Goal: Task Accomplishment & Management: Complete application form

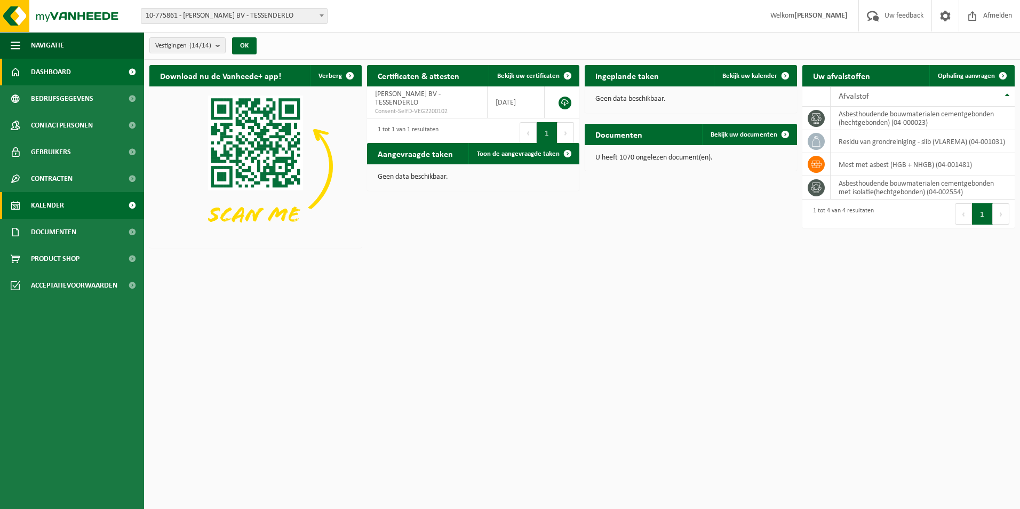
click at [36, 204] on span "Kalender" at bounding box center [47, 205] width 33 height 27
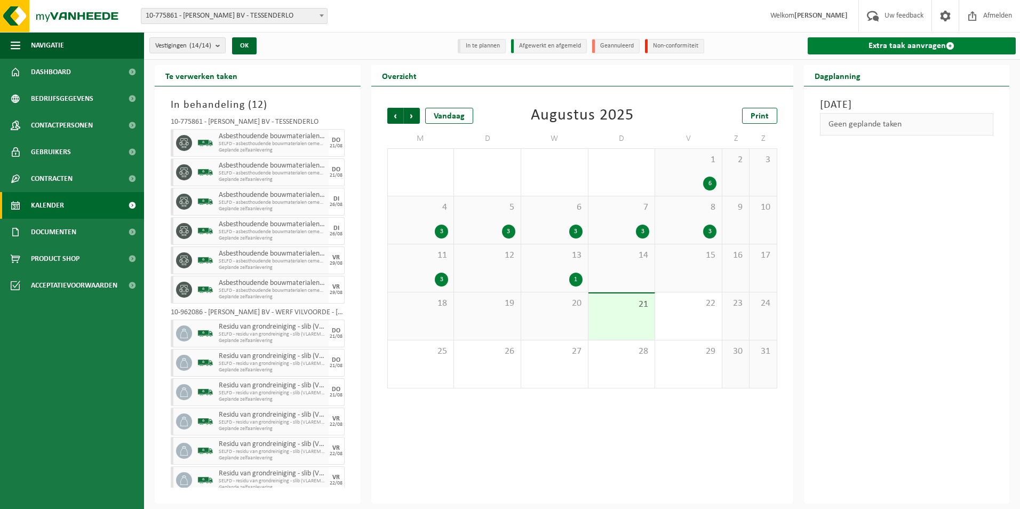
click at [904, 41] on link "Extra taak aanvragen" at bounding box center [912, 45] width 209 height 17
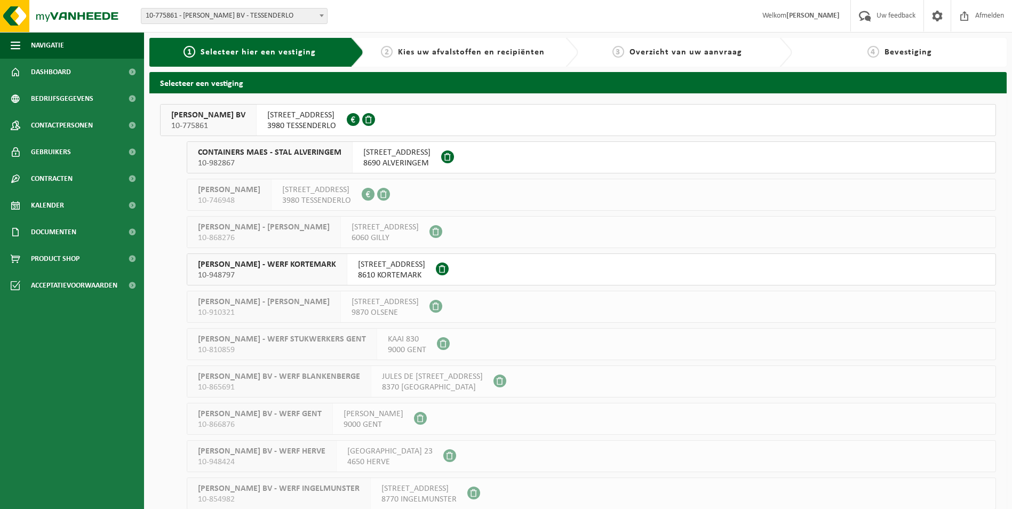
scroll to position [156, 0]
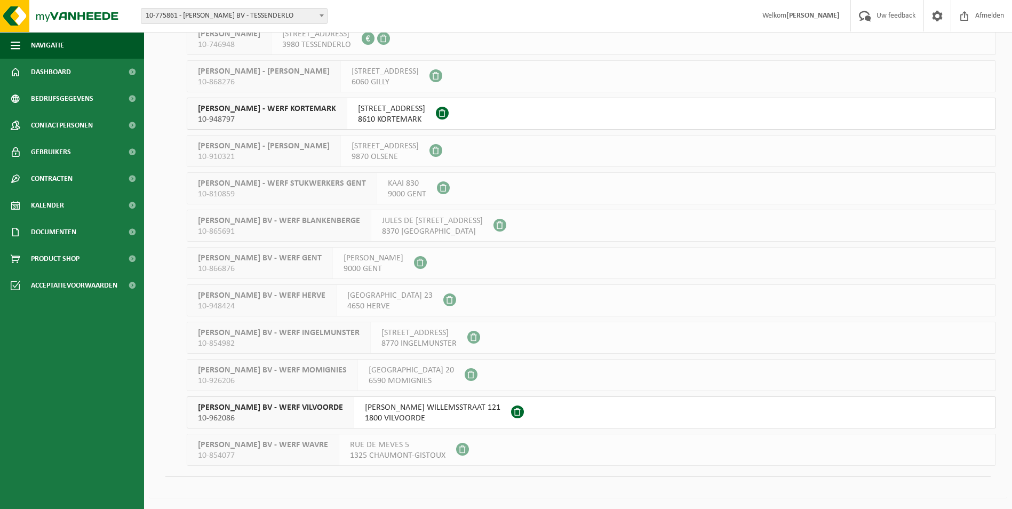
click at [294, 407] on span "YVES MAES BV - WERF VILVOORDE" at bounding box center [270, 407] width 145 height 11
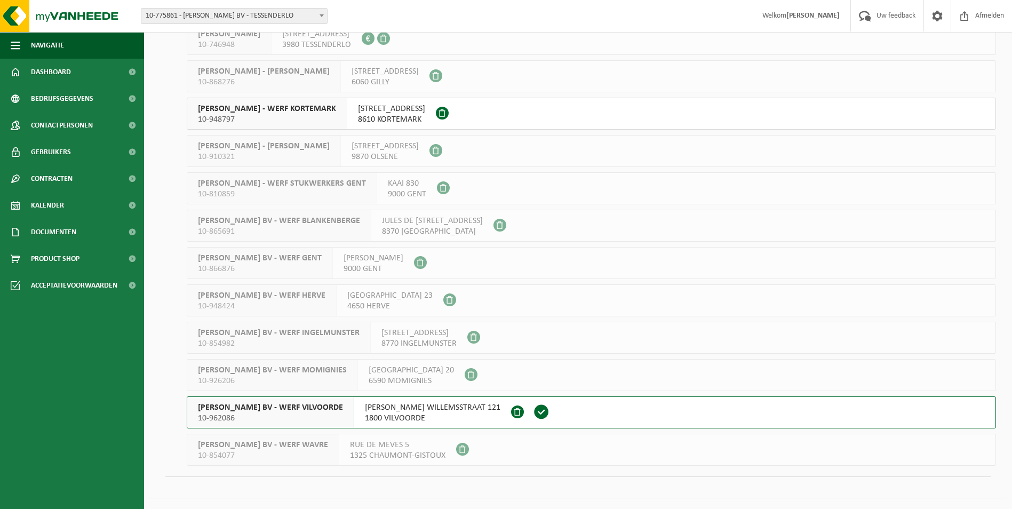
click at [294, 407] on span "YVES MAES BV - WERF VILVOORDE" at bounding box center [270, 407] width 145 height 11
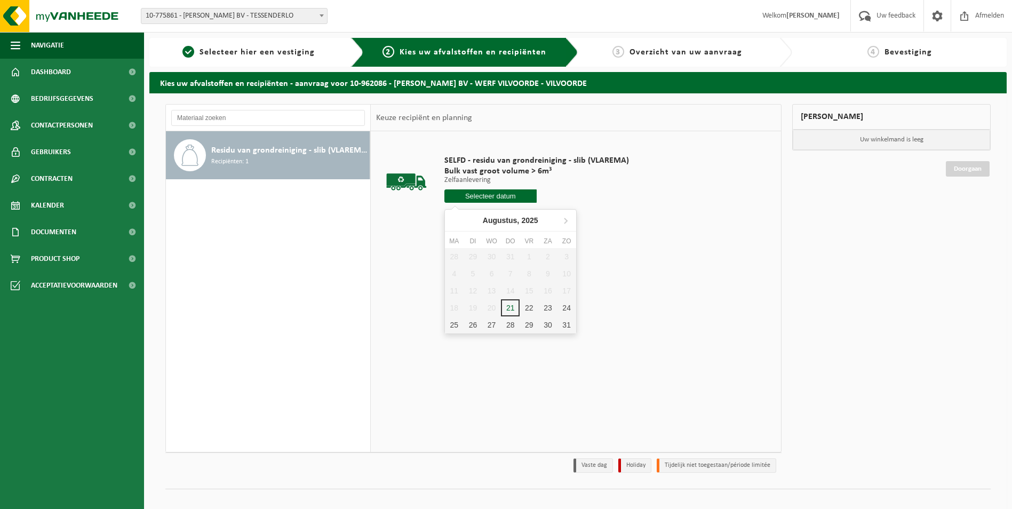
click at [494, 195] on input "text" at bounding box center [490, 195] width 92 height 13
click at [455, 324] on div "25" at bounding box center [454, 324] width 19 height 17
type input "Van 2025-08-25"
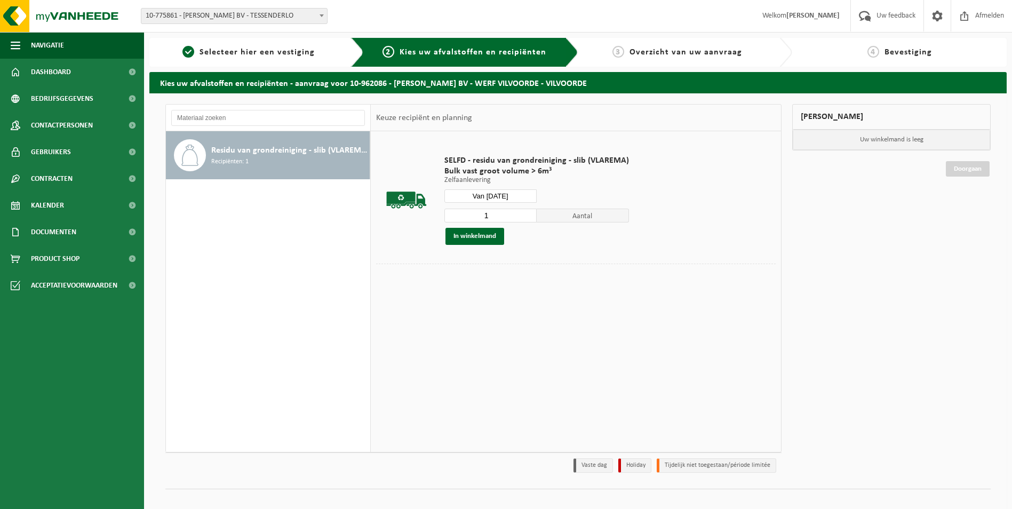
drag, startPoint x: 463, startPoint y: 213, endPoint x: 447, endPoint y: 212, distance: 16.5
click at [448, 212] on input "1" at bounding box center [490, 216] width 92 height 14
type input "3"
click at [463, 233] on button "In winkelmand" at bounding box center [474, 236] width 59 height 17
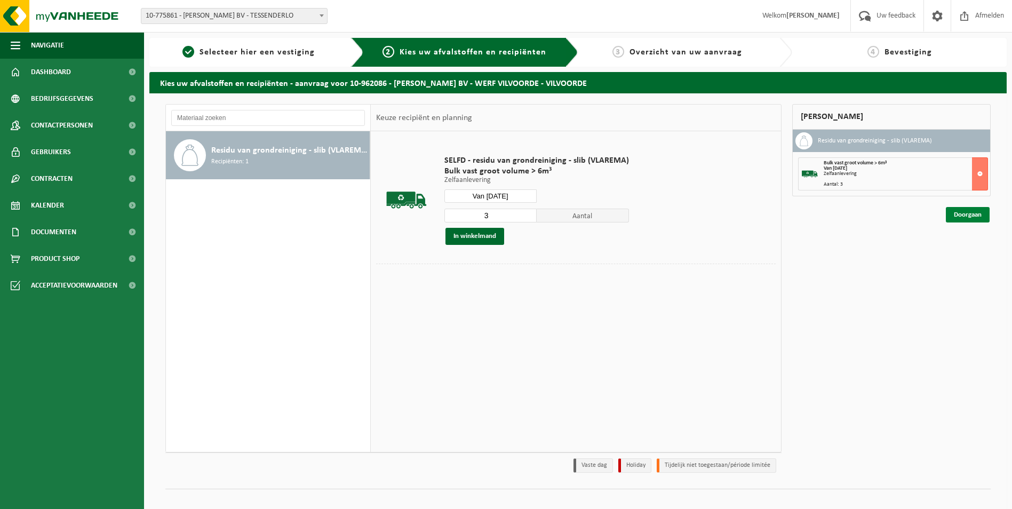
click at [968, 213] on link "Doorgaan" at bounding box center [968, 214] width 44 height 15
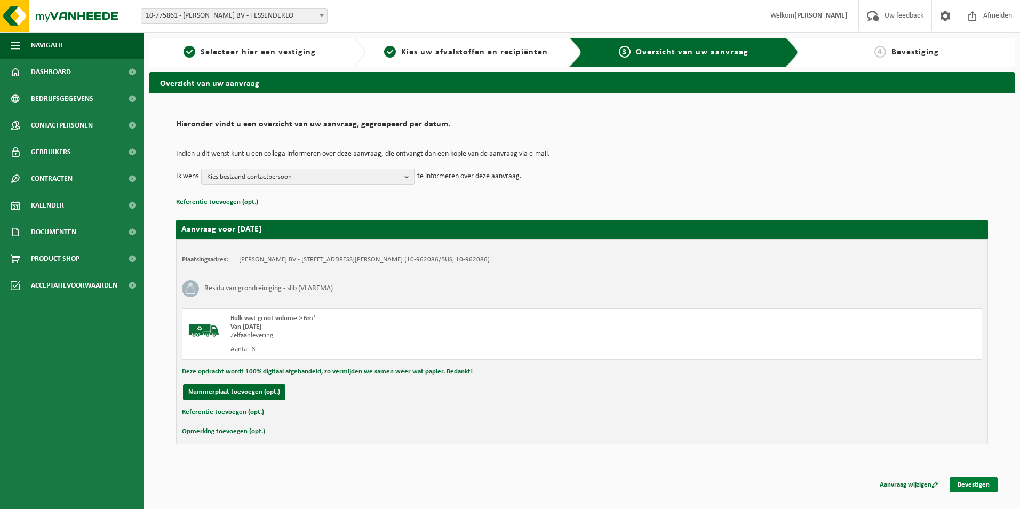
click at [965, 485] on link "Bevestigen" at bounding box center [974, 484] width 48 height 15
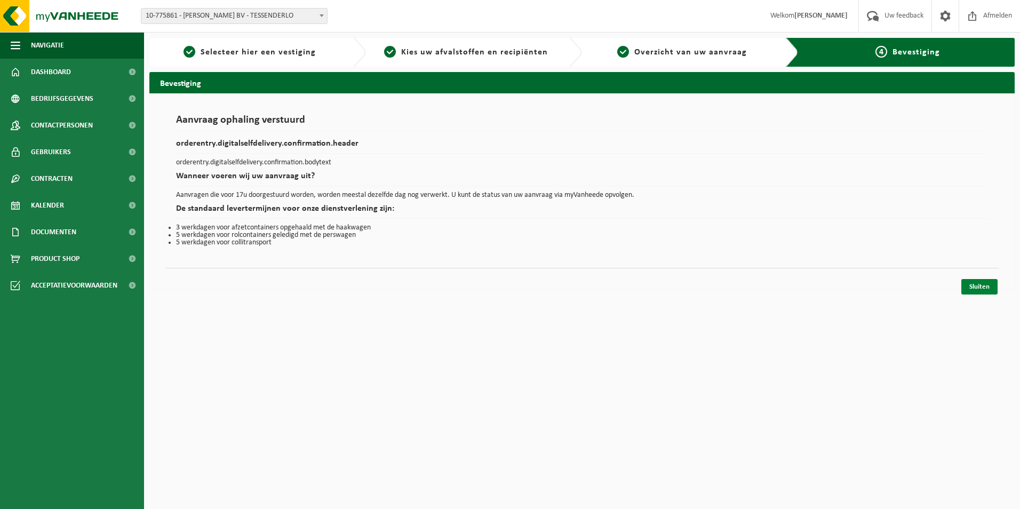
click at [984, 285] on link "Sluiten" at bounding box center [979, 286] width 36 height 15
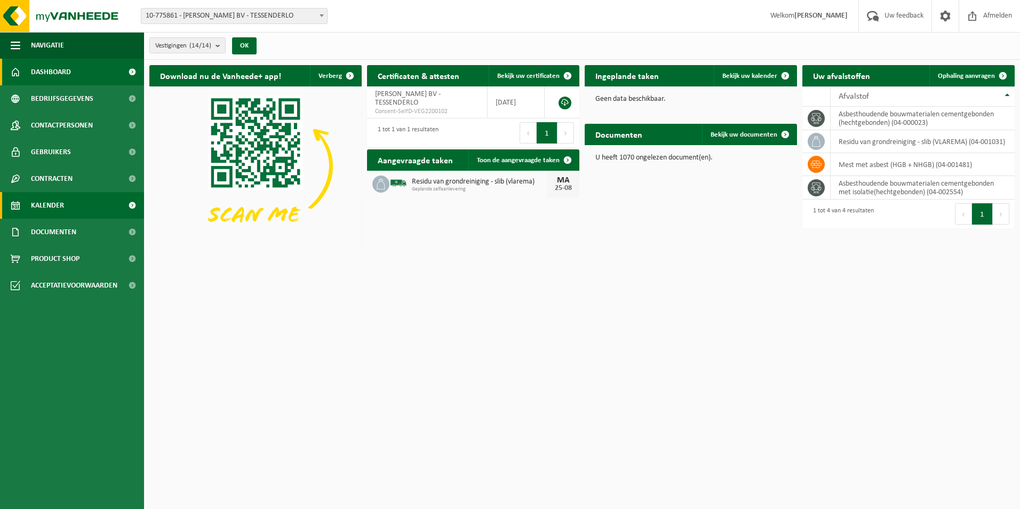
click at [55, 201] on span "Kalender" at bounding box center [47, 205] width 33 height 27
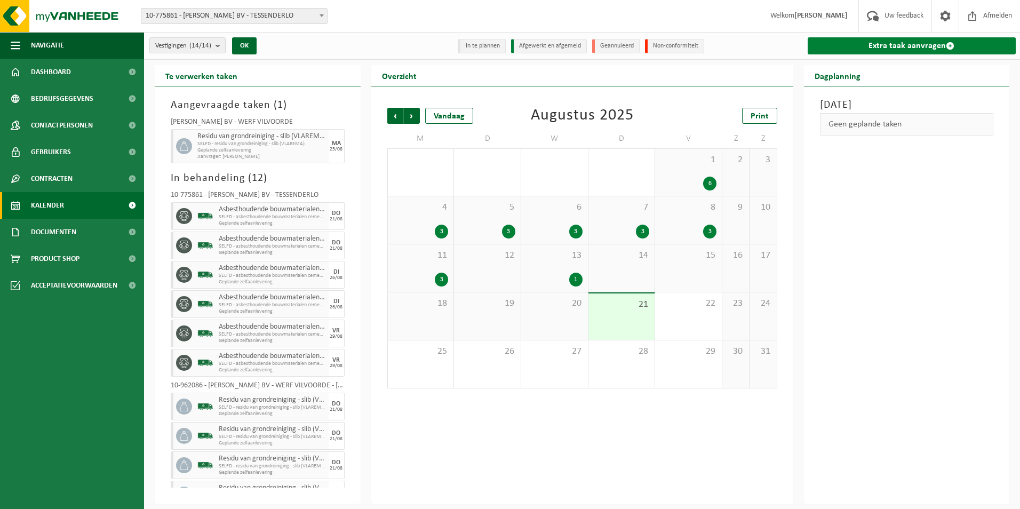
click at [920, 41] on link "Extra taak aanvragen" at bounding box center [912, 45] width 209 height 17
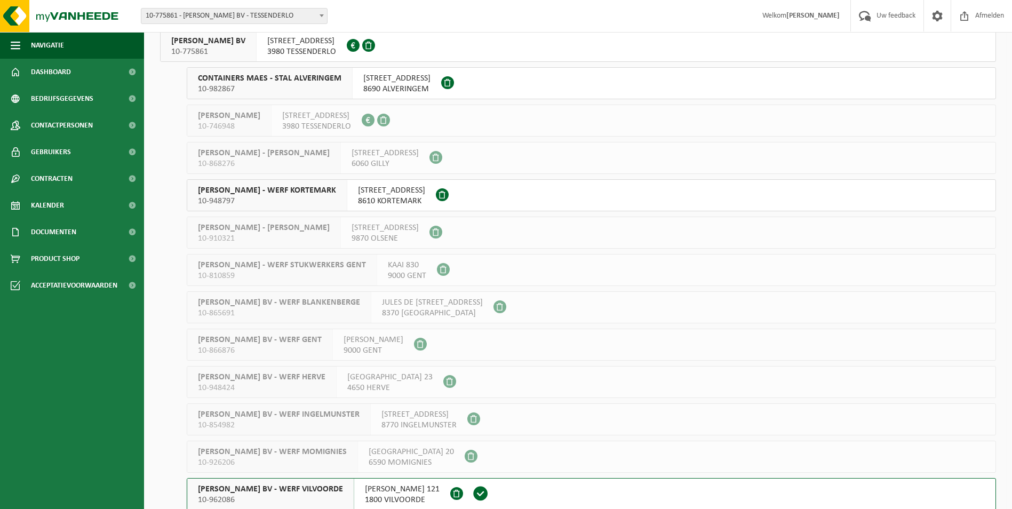
scroll to position [156, 0]
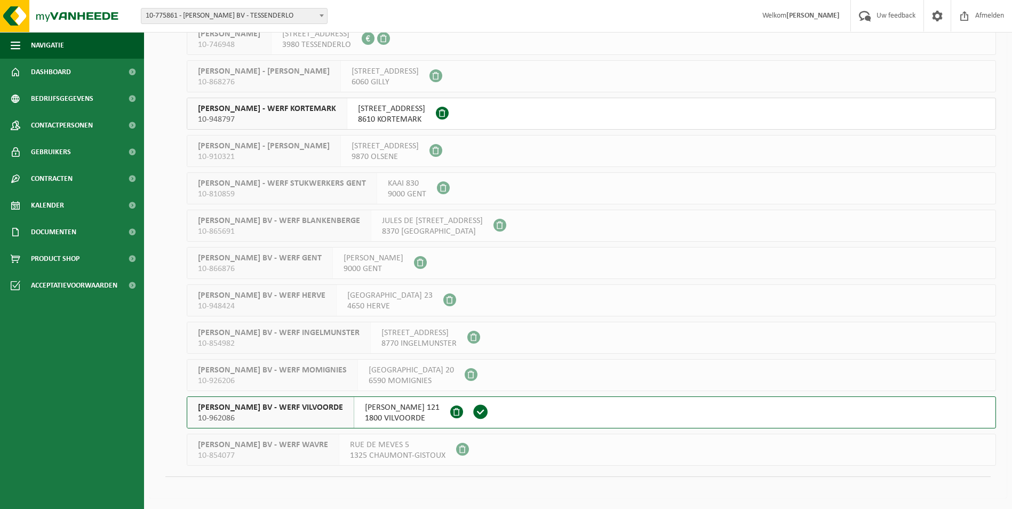
click at [298, 407] on span "[PERSON_NAME] BV - WERF VILVOORDE" at bounding box center [270, 407] width 145 height 11
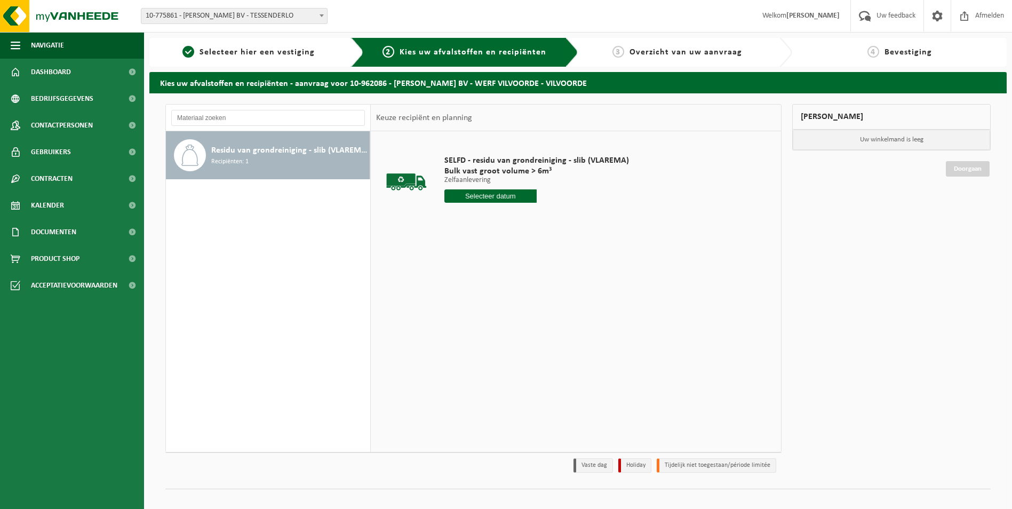
click at [485, 196] on input "text" at bounding box center [490, 195] width 92 height 13
click at [471, 325] on div "26" at bounding box center [473, 324] width 19 height 17
type input "Van 2025-08-26"
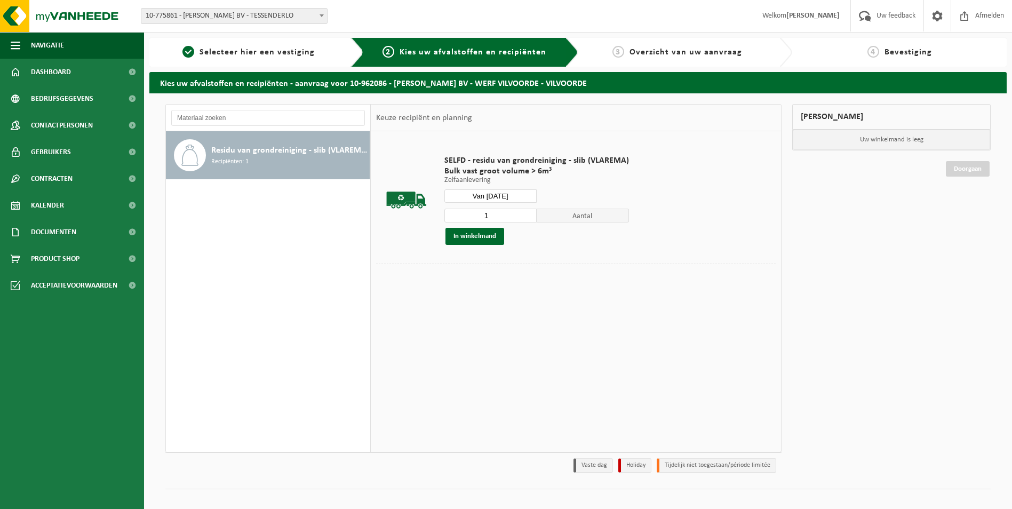
drag, startPoint x: 473, startPoint y: 216, endPoint x: 438, endPoint y: 217, distance: 34.7
click at [439, 216] on div "SELFD - residu van grondreiniging - slib (VLAREMA) Bulk vast groot volume > 6m³…" at bounding box center [536, 200] width 195 height 111
type input "3"
click at [459, 235] on button "In winkelmand" at bounding box center [474, 236] width 59 height 17
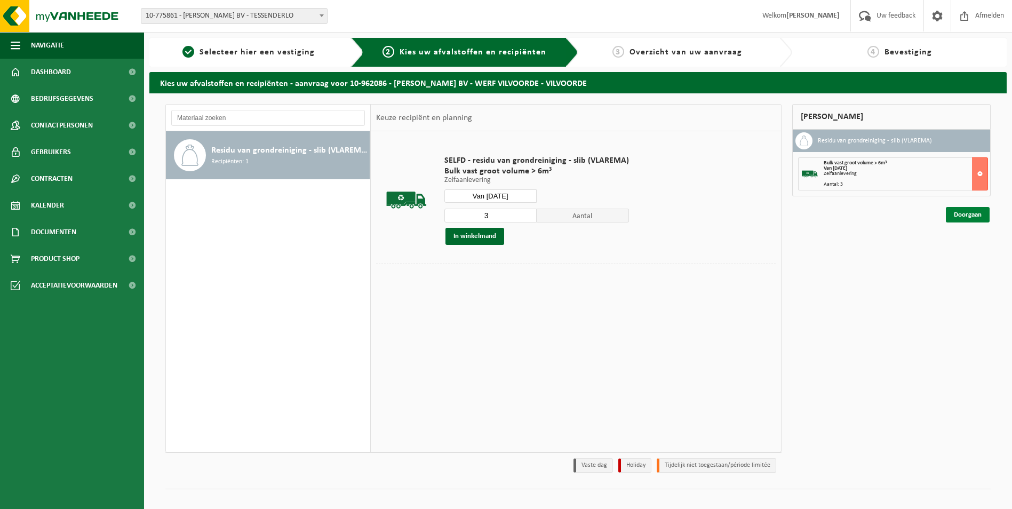
click at [957, 214] on link "Doorgaan" at bounding box center [968, 214] width 44 height 15
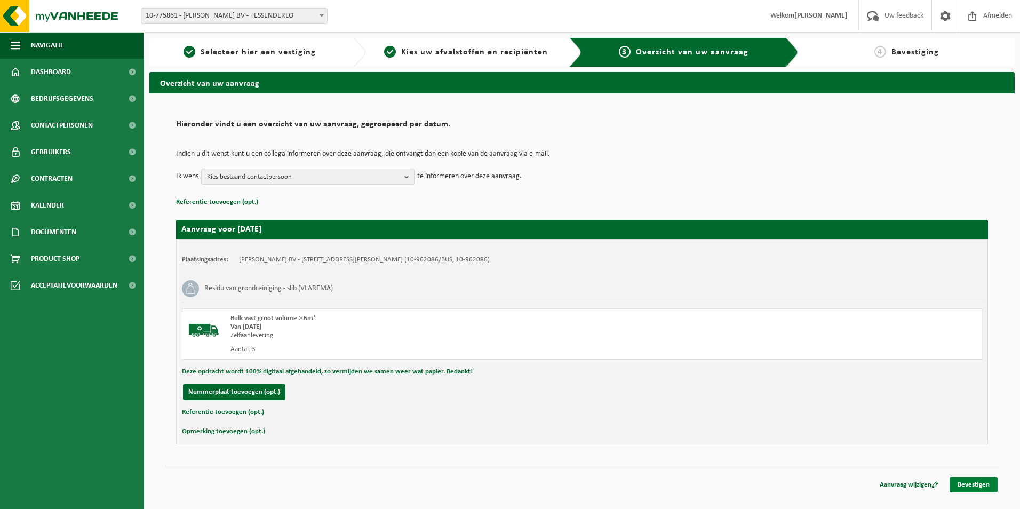
click at [972, 487] on link "Bevestigen" at bounding box center [974, 484] width 48 height 15
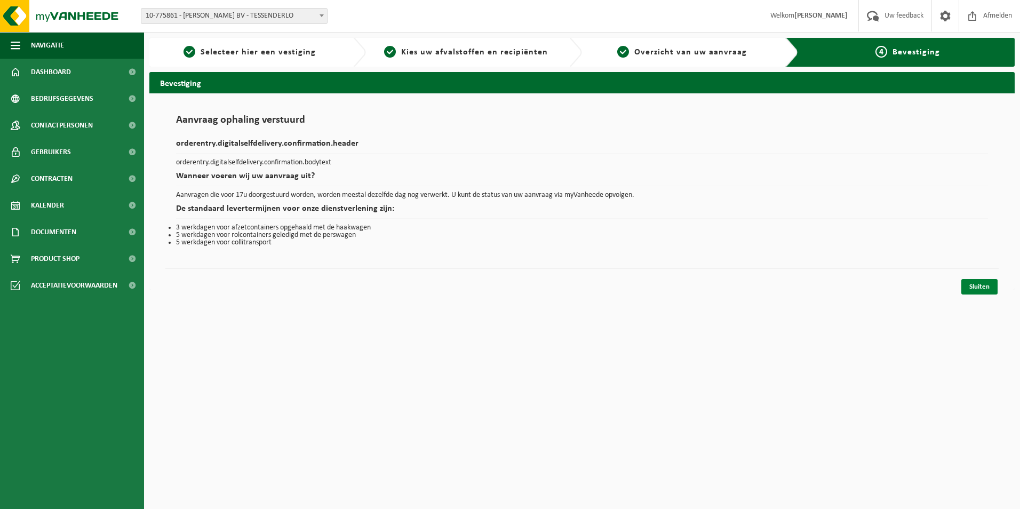
click at [968, 282] on link "Sluiten" at bounding box center [979, 286] width 36 height 15
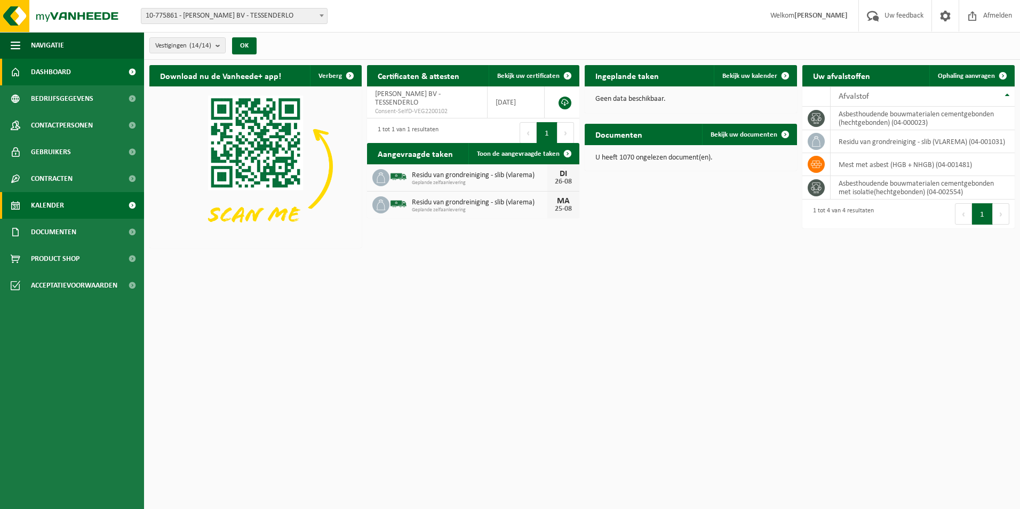
click at [52, 205] on span "Kalender" at bounding box center [47, 205] width 33 height 27
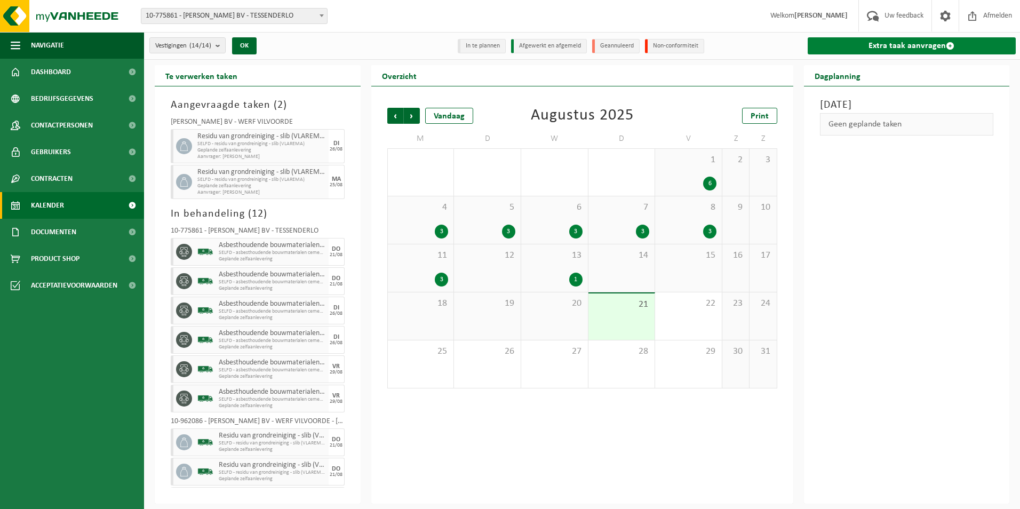
click at [914, 45] on link "Extra taak aanvragen" at bounding box center [912, 45] width 209 height 17
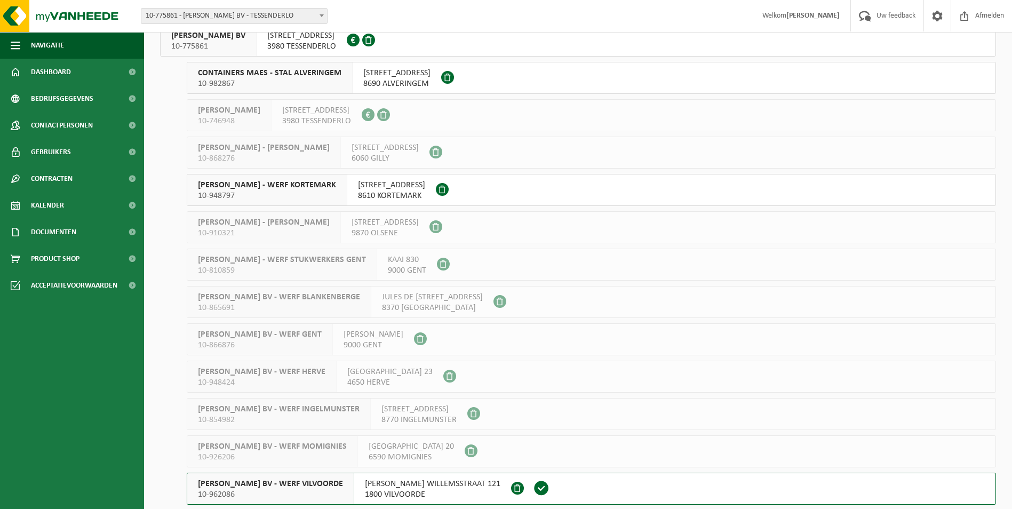
scroll to position [156, 0]
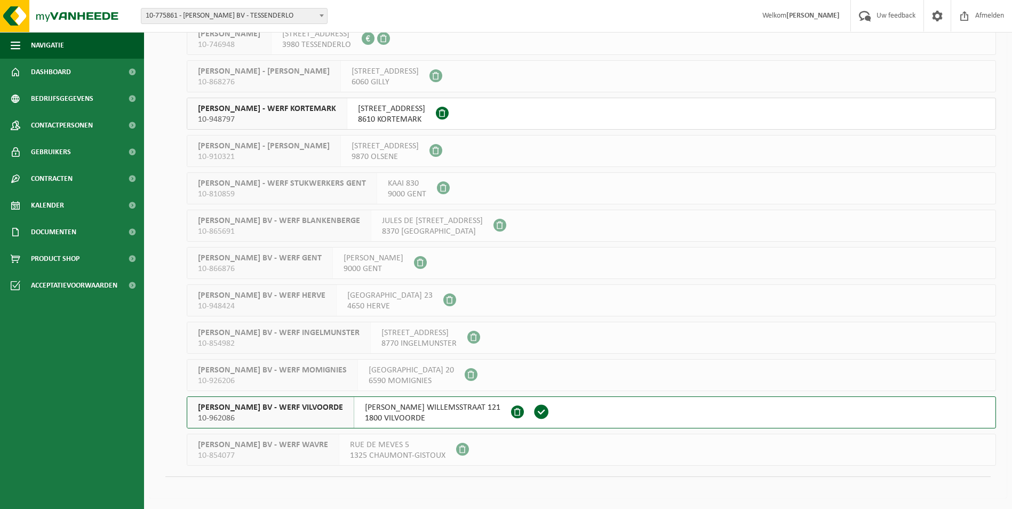
click at [275, 408] on span "YVES MAES BV - WERF VILVOORDE" at bounding box center [270, 407] width 145 height 11
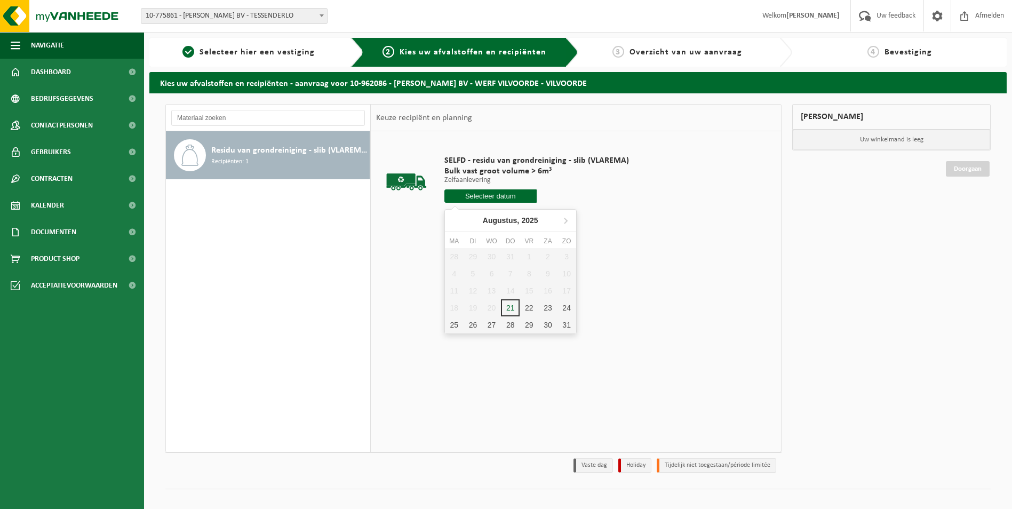
click at [480, 199] on input "text" at bounding box center [490, 195] width 92 height 13
click at [491, 326] on div "27" at bounding box center [491, 324] width 19 height 17
type input "Van 2025-08-27"
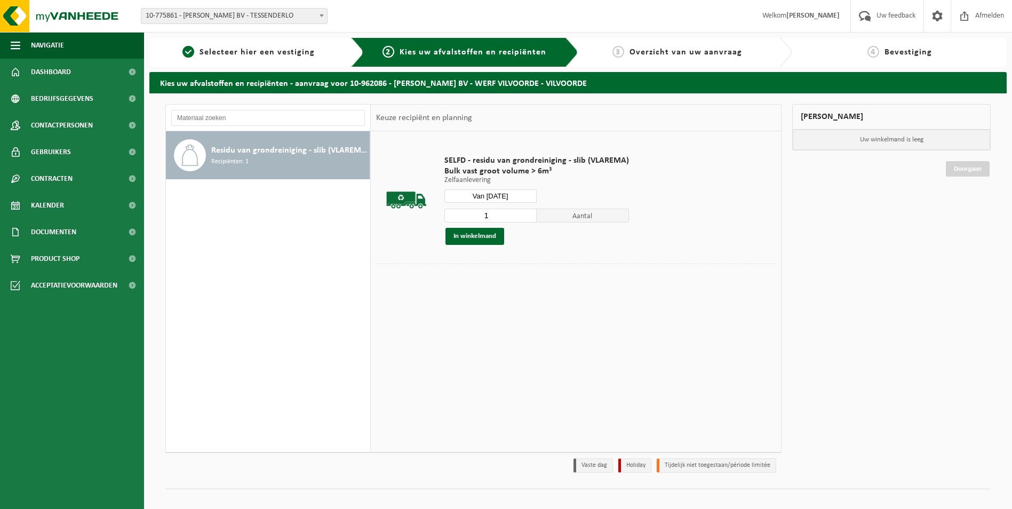
click at [451, 213] on input "1" at bounding box center [490, 216] width 92 height 14
type input "3"
click at [485, 238] on button "In winkelmand" at bounding box center [474, 236] width 59 height 17
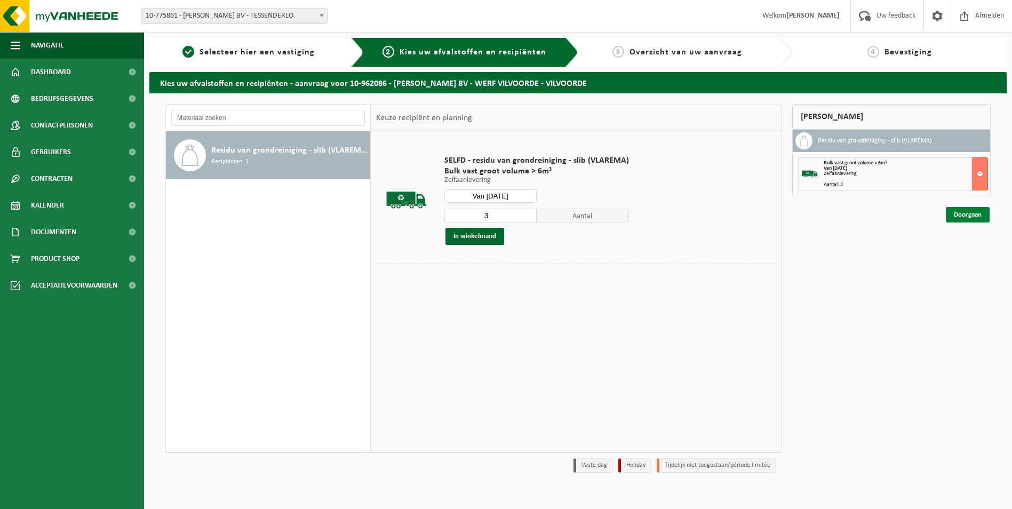
click at [960, 215] on link "Doorgaan" at bounding box center [968, 214] width 44 height 15
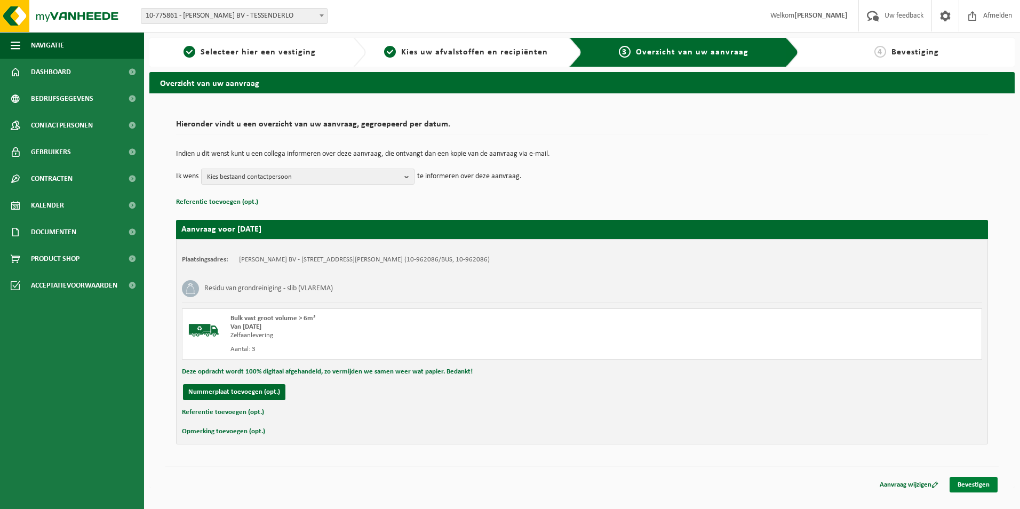
click at [966, 487] on link "Bevestigen" at bounding box center [974, 484] width 48 height 15
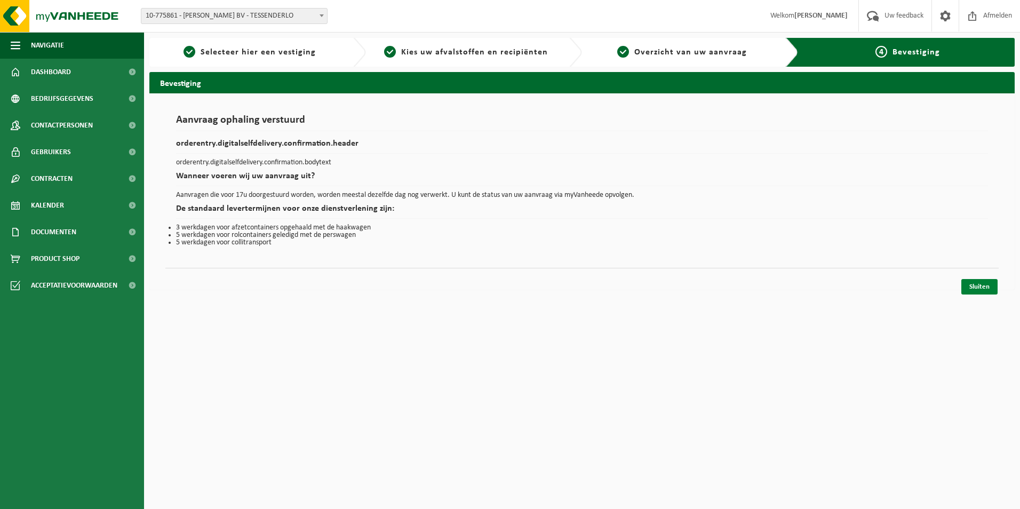
click at [975, 287] on link "Sluiten" at bounding box center [979, 286] width 36 height 15
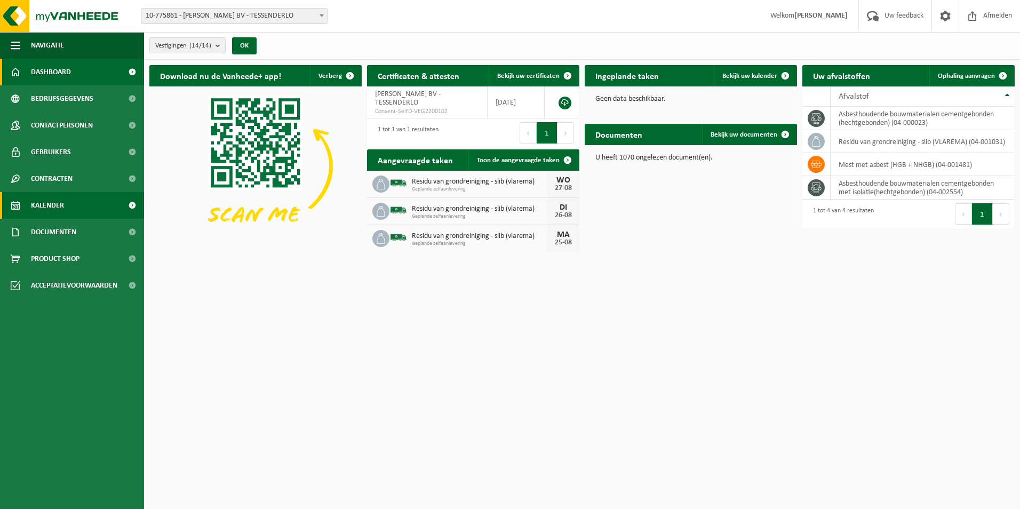
click at [53, 204] on span "Kalender" at bounding box center [47, 205] width 33 height 27
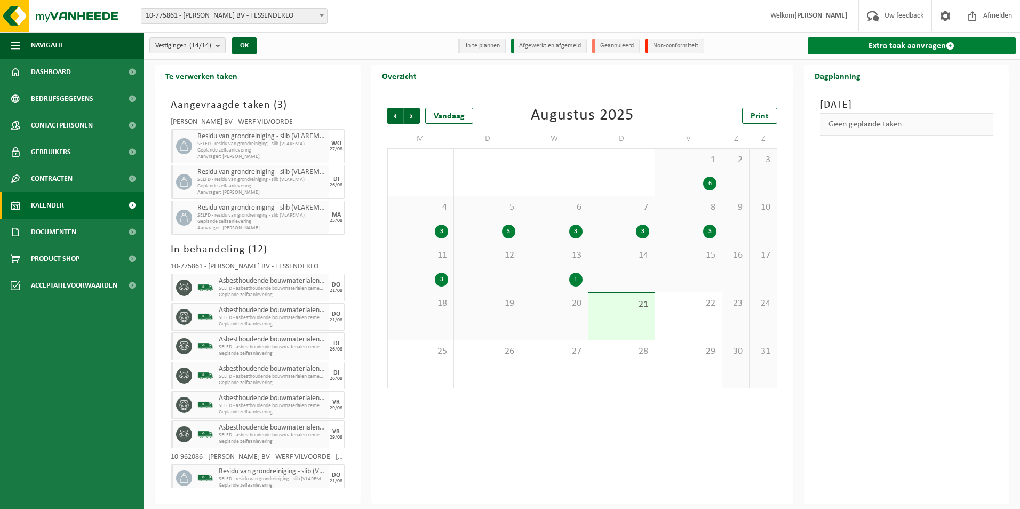
click at [887, 44] on link "Extra taak aanvragen" at bounding box center [912, 45] width 209 height 17
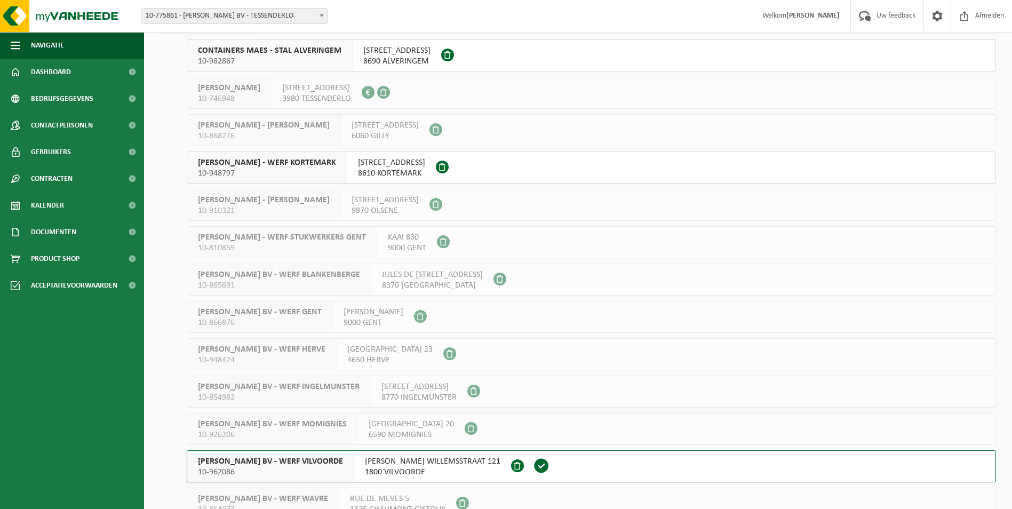
scroll to position [156, 0]
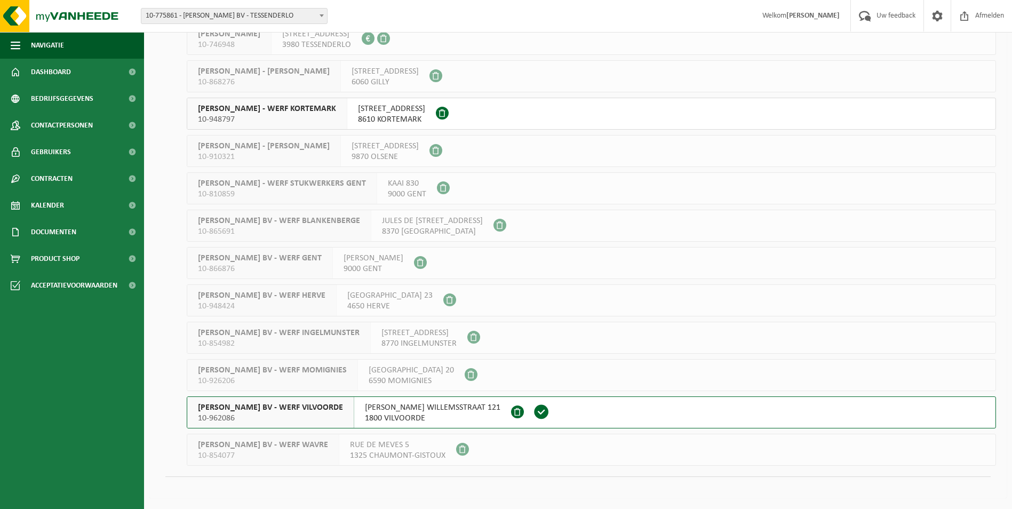
click at [265, 408] on span "[PERSON_NAME] BV - WERF VILVOORDE" at bounding box center [270, 407] width 145 height 11
click at [265, 408] on span "YVES MAES BV - WERF VILVOORDE" at bounding box center [270, 407] width 145 height 11
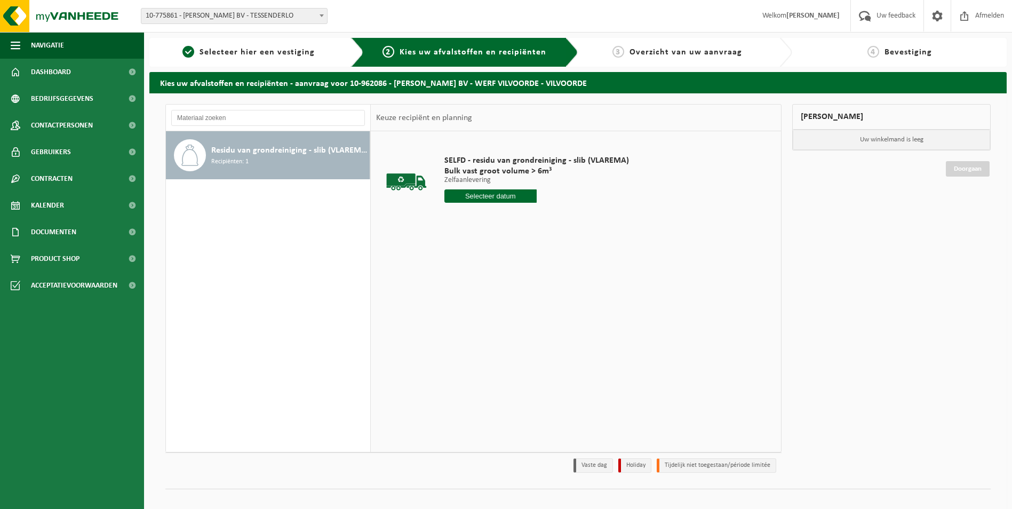
click at [493, 193] on input "text" at bounding box center [490, 195] width 92 height 13
click at [513, 327] on div "28" at bounding box center [510, 324] width 19 height 17
type input "Van 2025-08-28"
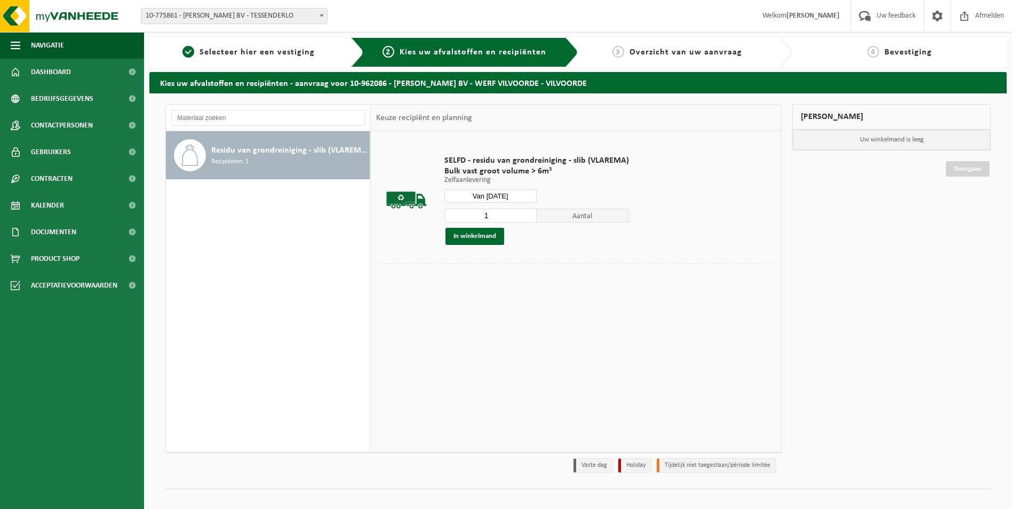
drag, startPoint x: 481, startPoint y: 213, endPoint x: 462, endPoint y: 215, distance: 18.7
click at [463, 215] on input "1" at bounding box center [490, 216] width 92 height 14
type input "3"
click at [484, 231] on button "In winkelmand" at bounding box center [474, 236] width 59 height 17
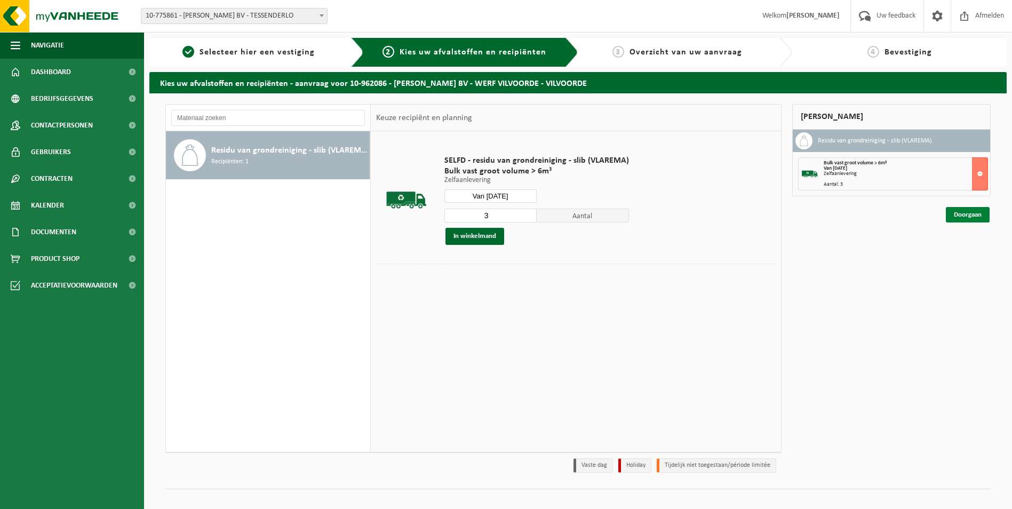
click at [968, 211] on link "Doorgaan" at bounding box center [968, 214] width 44 height 15
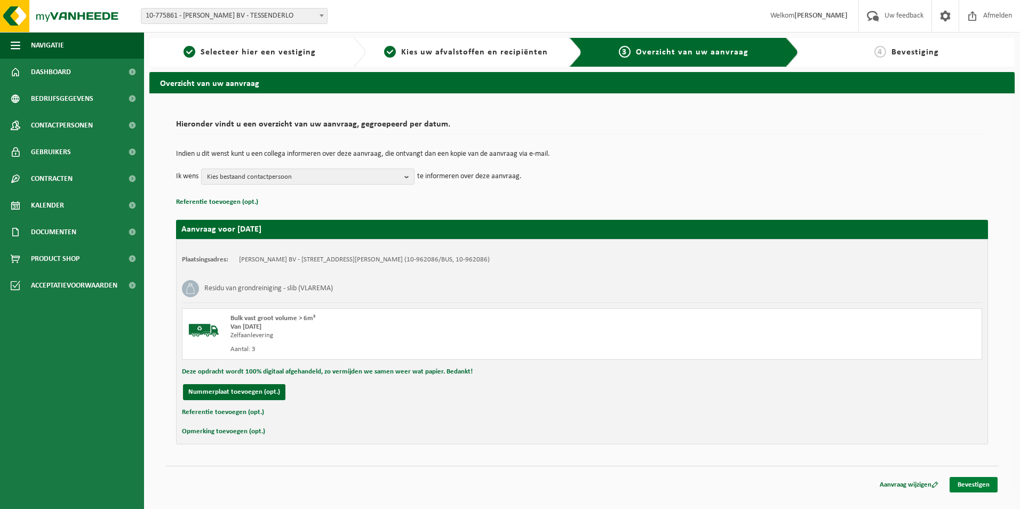
click at [972, 482] on link "Bevestigen" at bounding box center [974, 484] width 48 height 15
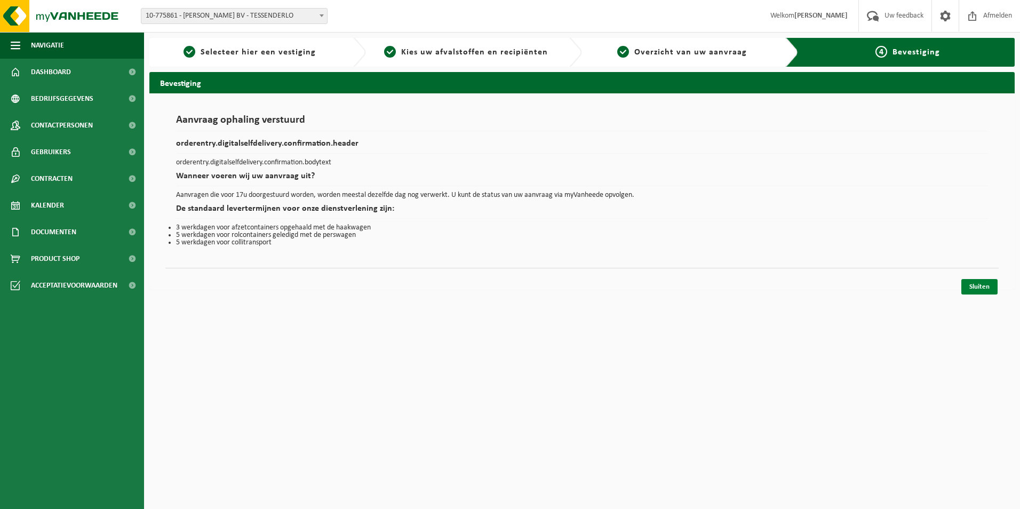
click at [978, 287] on link "Sluiten" at bounding box center [979, 286] width 36 height 15
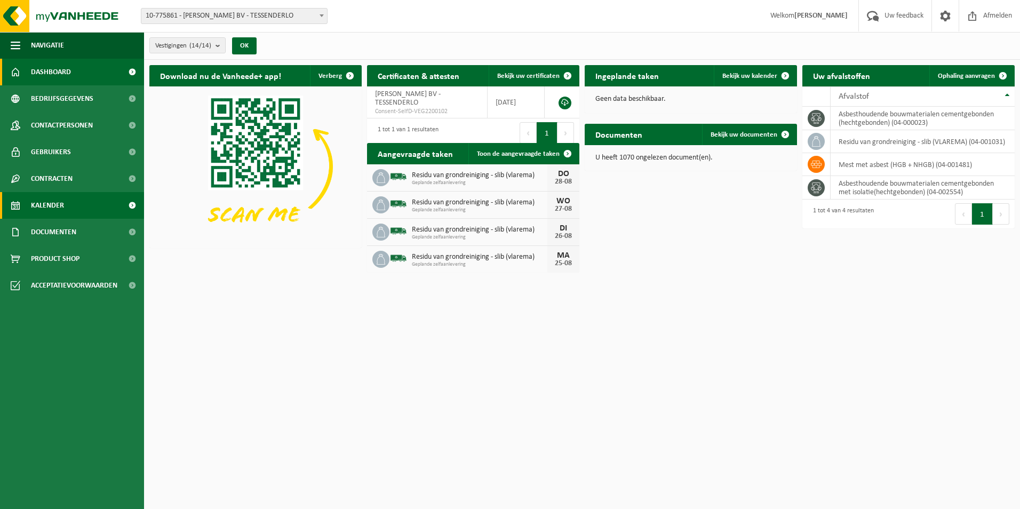
click at [46, 205] on span "Kalender" at bounding box center [47, 205] width 33 height 27
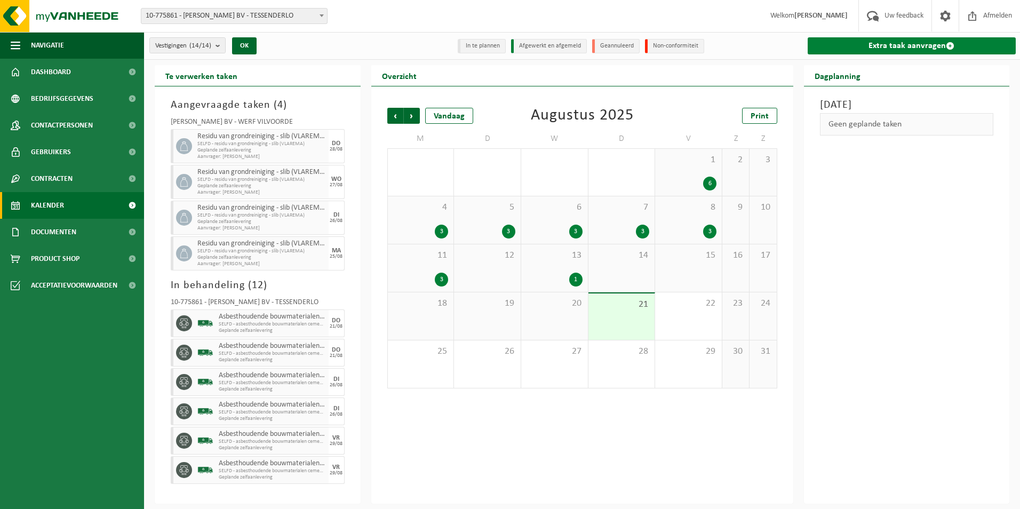
click at [918, 48] on link "Extra taak aanvragen" at bounding box center [912, 45] width 209 height 17
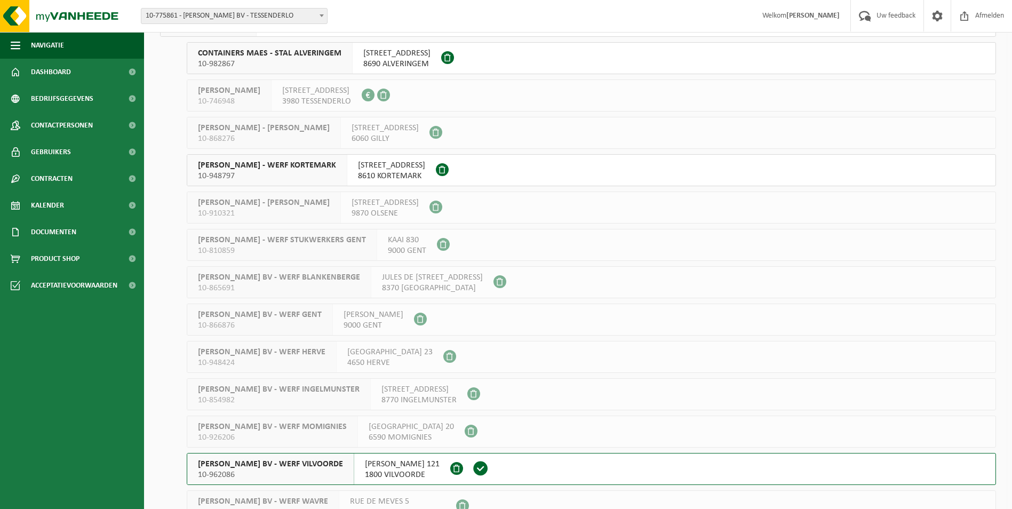
scroll to position [156, 0]
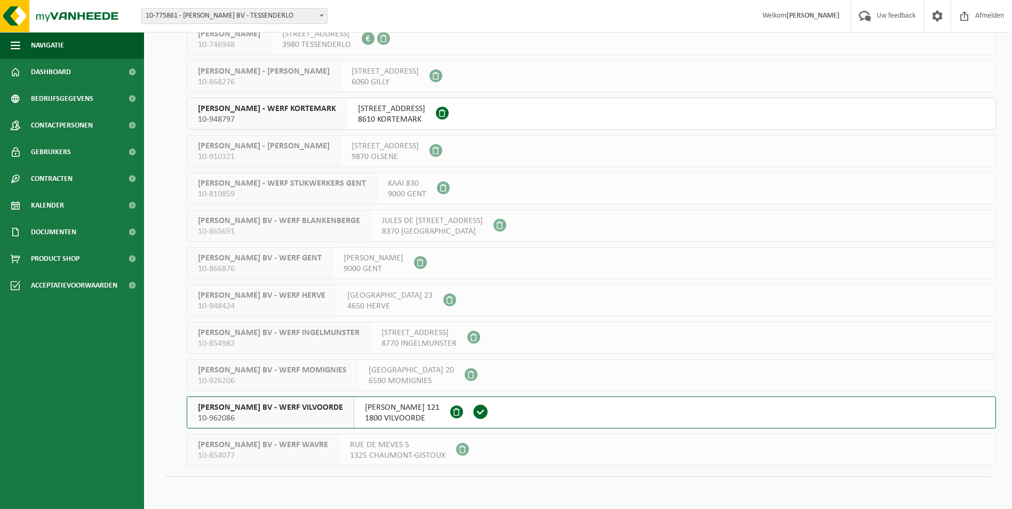
click at [291, 402] on span "YVES MAES BV - WERF VILVOORDE" at bounding box center [270, 407] width 145 height 11
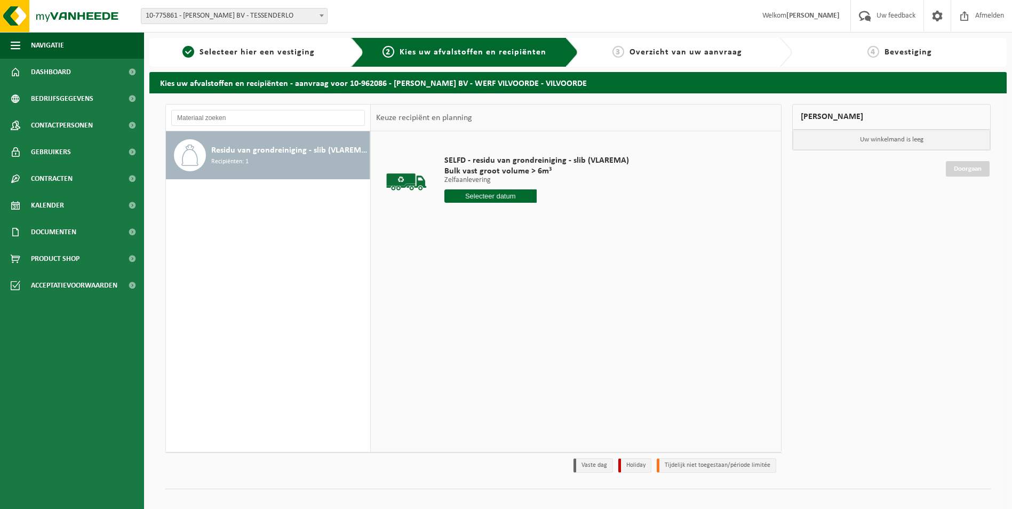
click at [476, 197] on input "text" at bounding box center [490, 195] width 92 height 13
click at [523, 324] on div "29" at bounding box center [529, 324] width 19 height 17
type input "Van [DATE]"
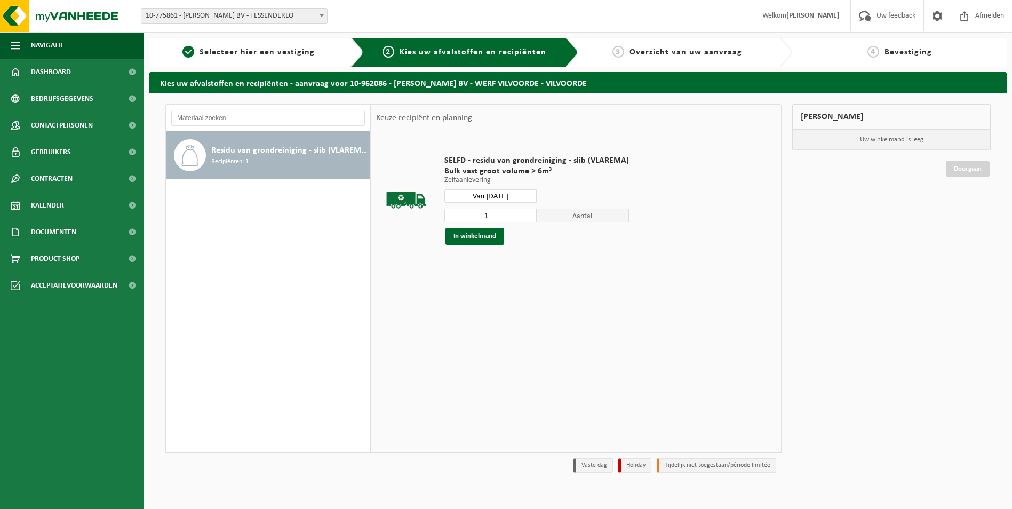
drag, startPoint x: 490, startPoint y: 215, endPoint x: 451, endPoint y: 217, distance: 39.0
click at [451, 217] on input "1" at bounding box center [490, 216] width 92 height 14
type input "3"
click at [464, 234] on button "In winkelmand" at bounding box center [474, 236] width 59 height 17
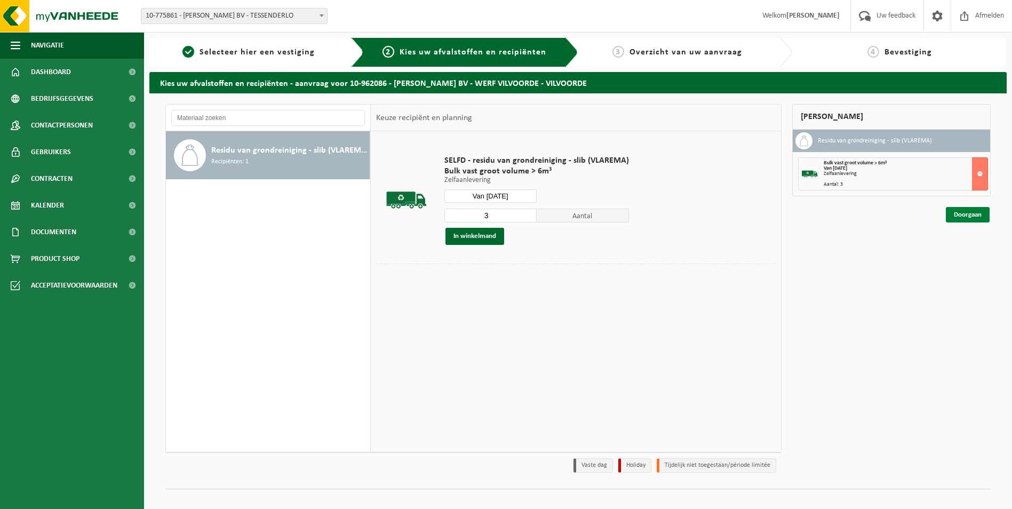
click at [958, 213] on link "Doorgaan" at bounding box center [968, 214] width 44 height 15
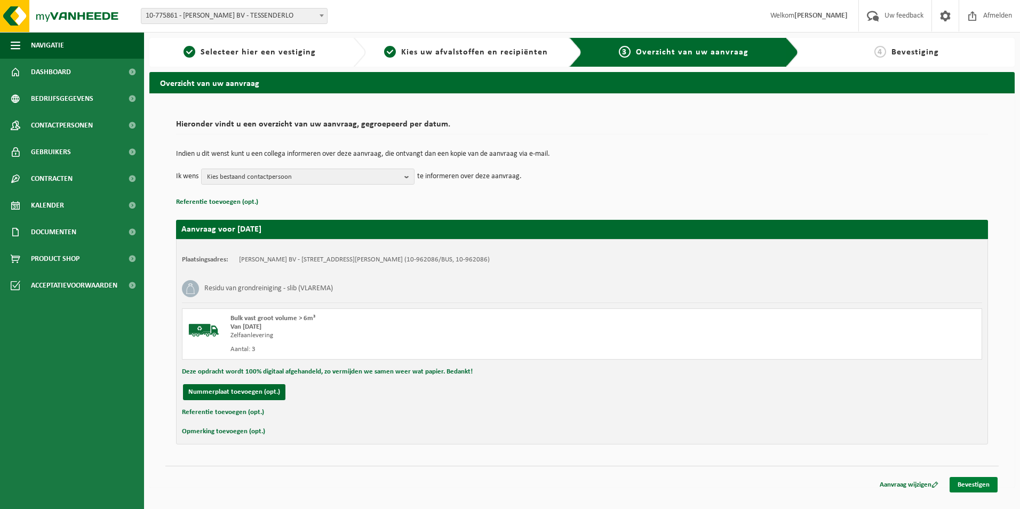
click at [969, 486] on link "Bevestigen" at bounding box center [974, 484] width 48 height 15
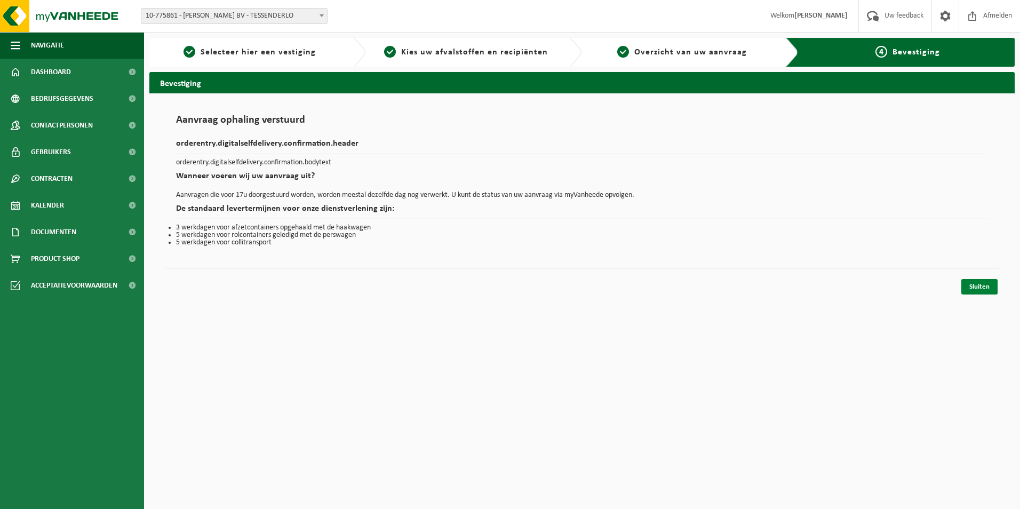
click at [980, 281] on link "Sluiten" at bounding box center [979, 286] width 36 height 15
